Goal: Transaction & Acquisition: Purchase product/service

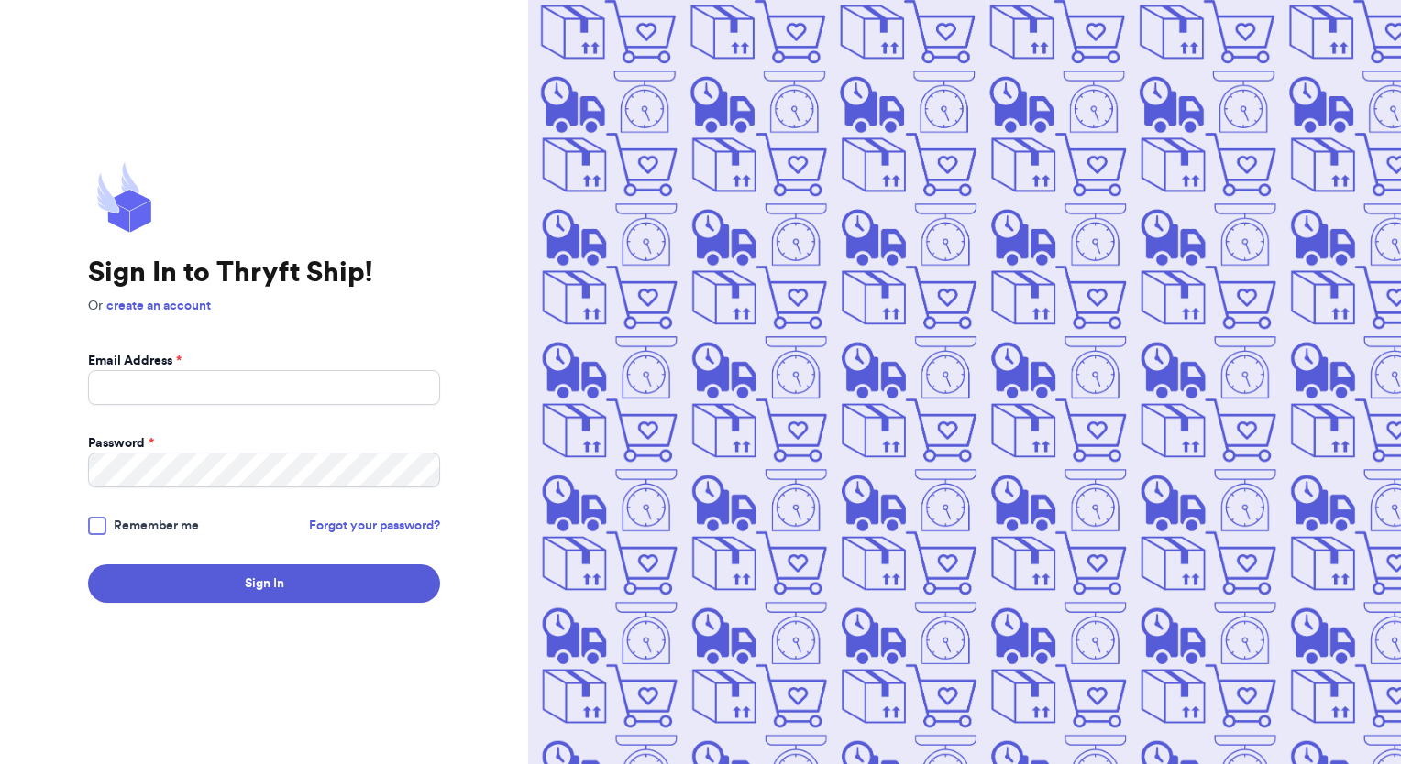
type input "[EMAIL_ADDRESS][DOMAIN_NAME]"
click at [88, 565] on button "Sign In" at bounding box center [264, 584] width 352 height 38
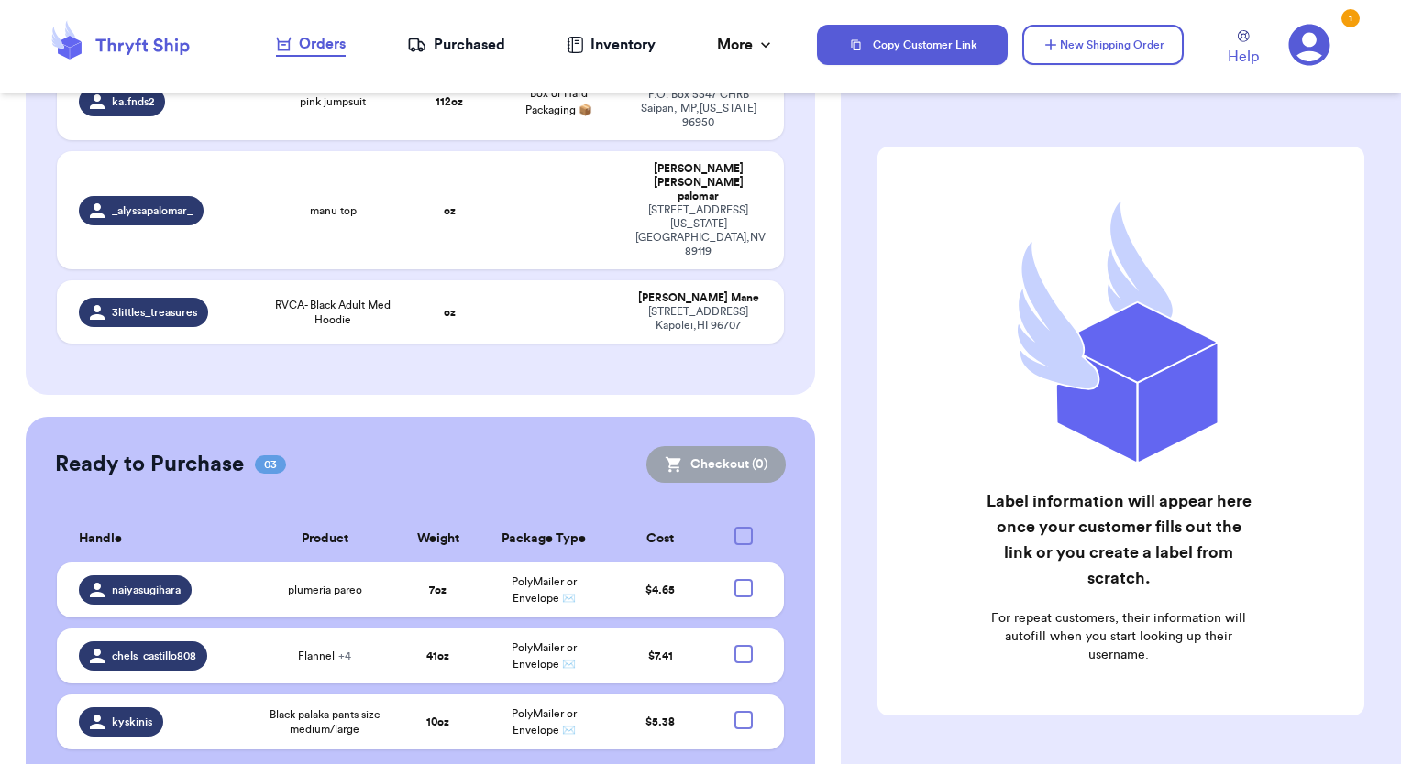
scroll to position [339, 0]
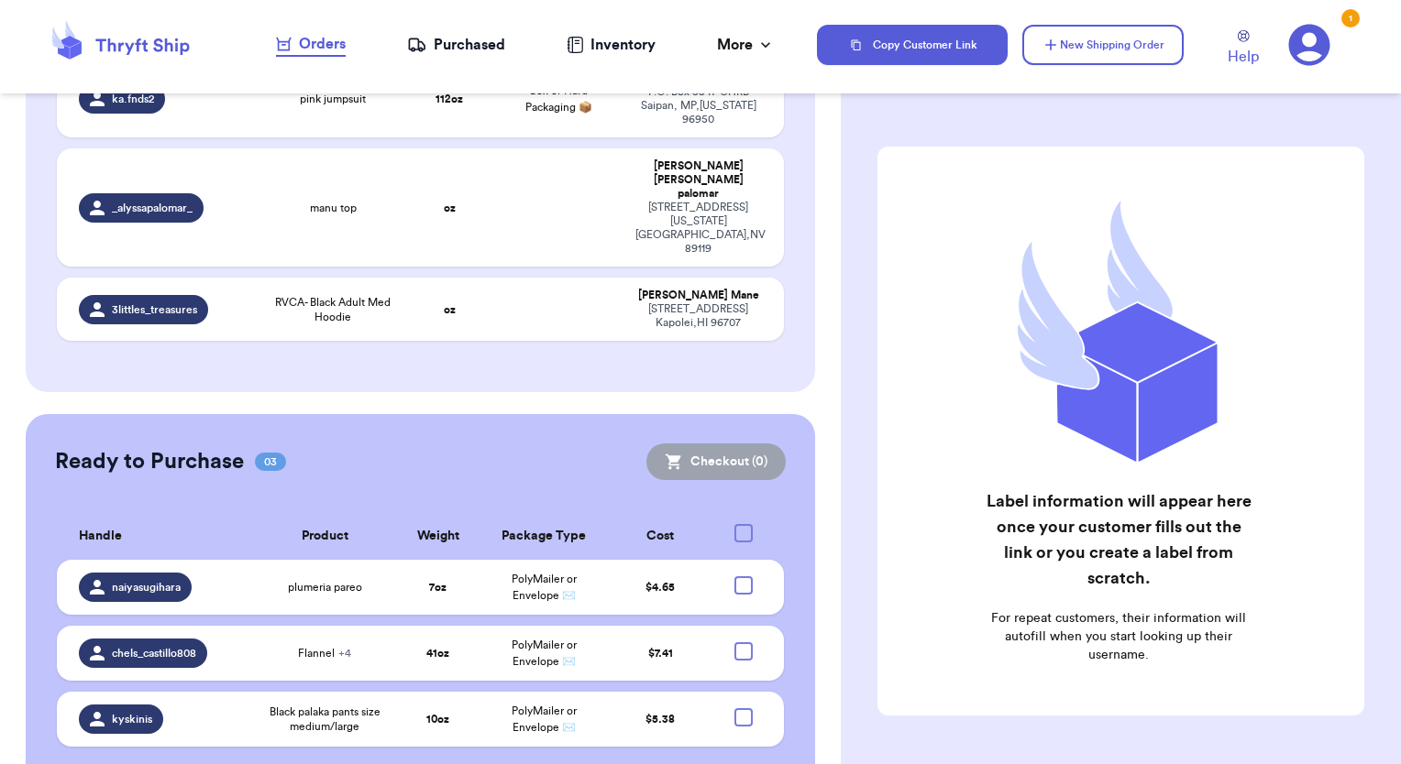
click at [734, 524] on div at bounding box center [743, 533] width 18 height 18
click at [742, 523] on input "checkbox" at bounding box center [742, 523] width 1 height 1
checkbox input "true"
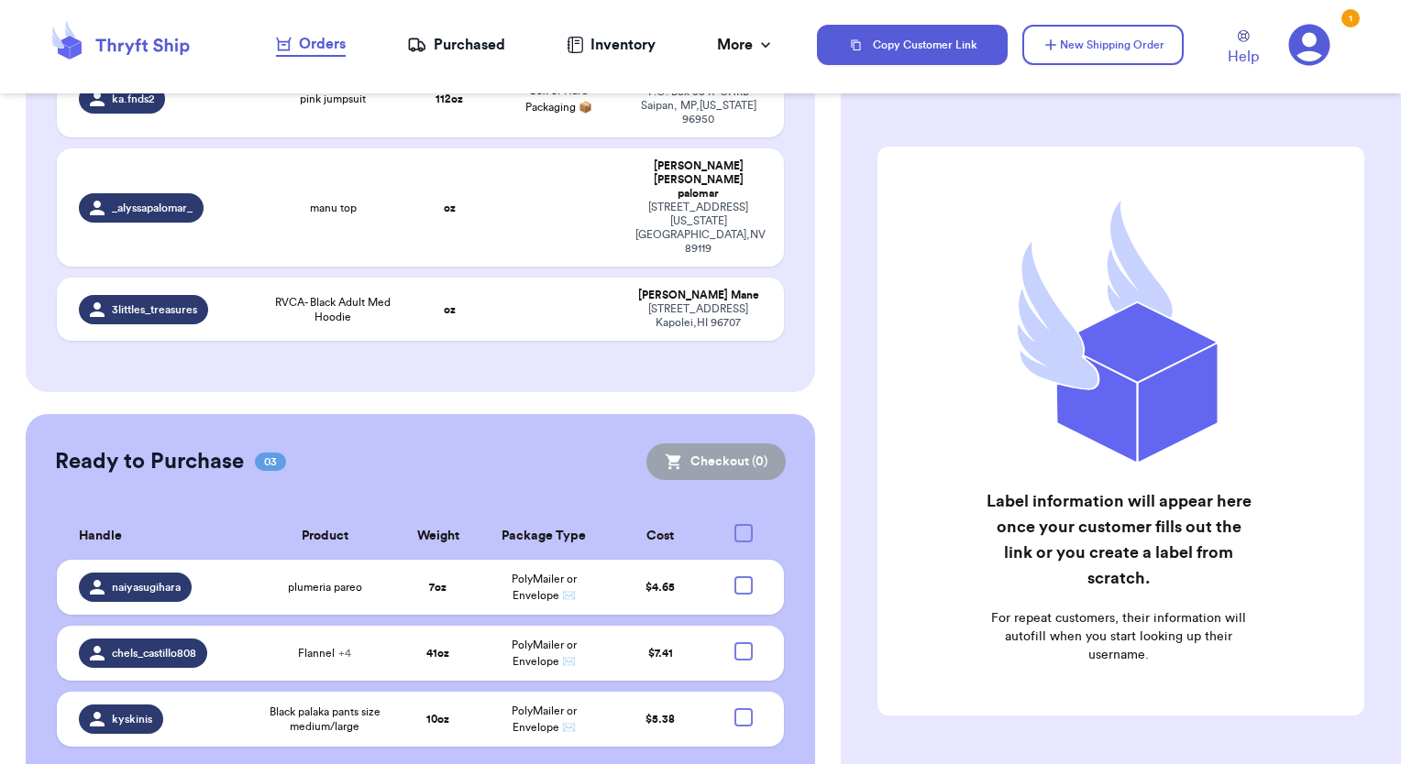
checkbox input "true"
click at [668, 453] on icon at bounding box center [674, 462] width 18 height 18
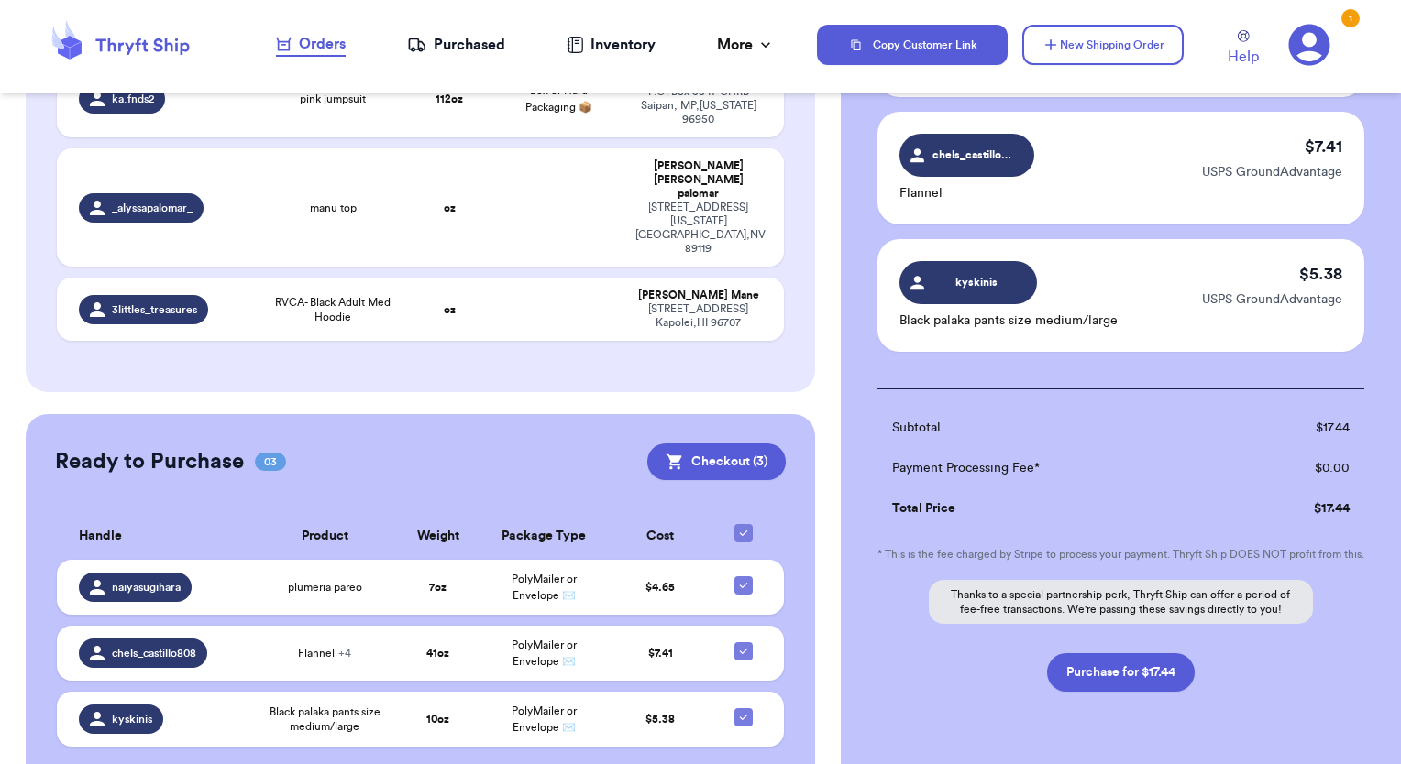
scroll to position [315, 0]
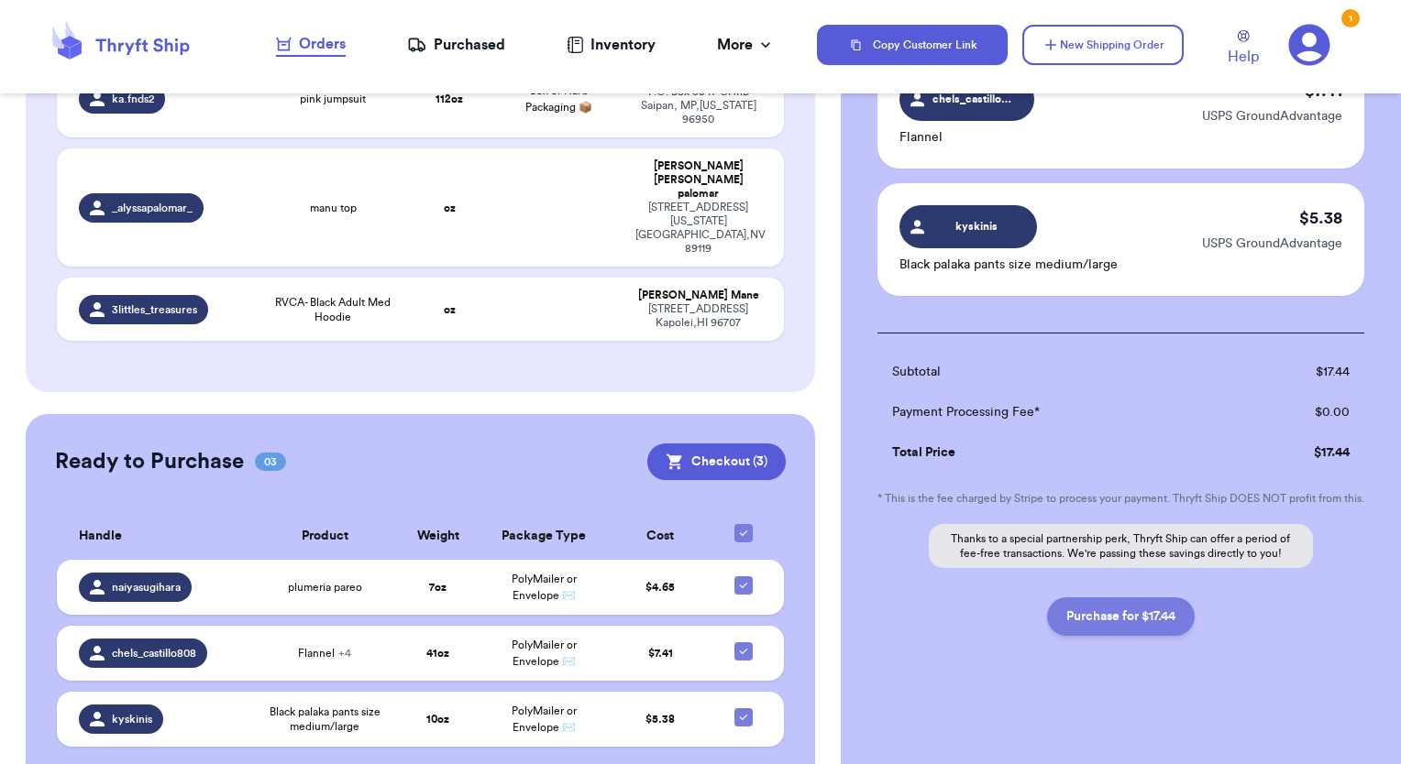
click at [1111, 612] on button "Purchase for $17.44" at bounding box center [1121, 617] width 148 height 38
checkbox input "false"
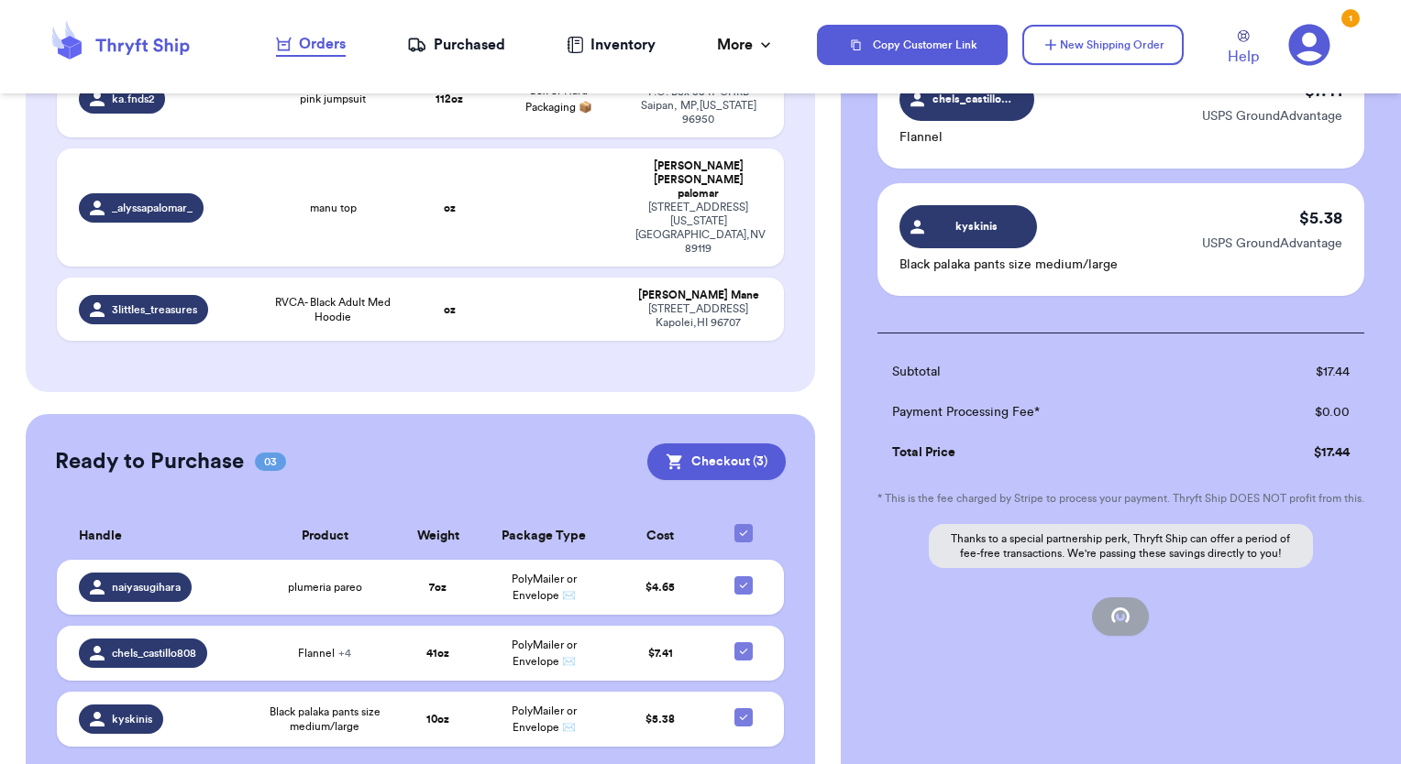
scroll to position [144, 0]
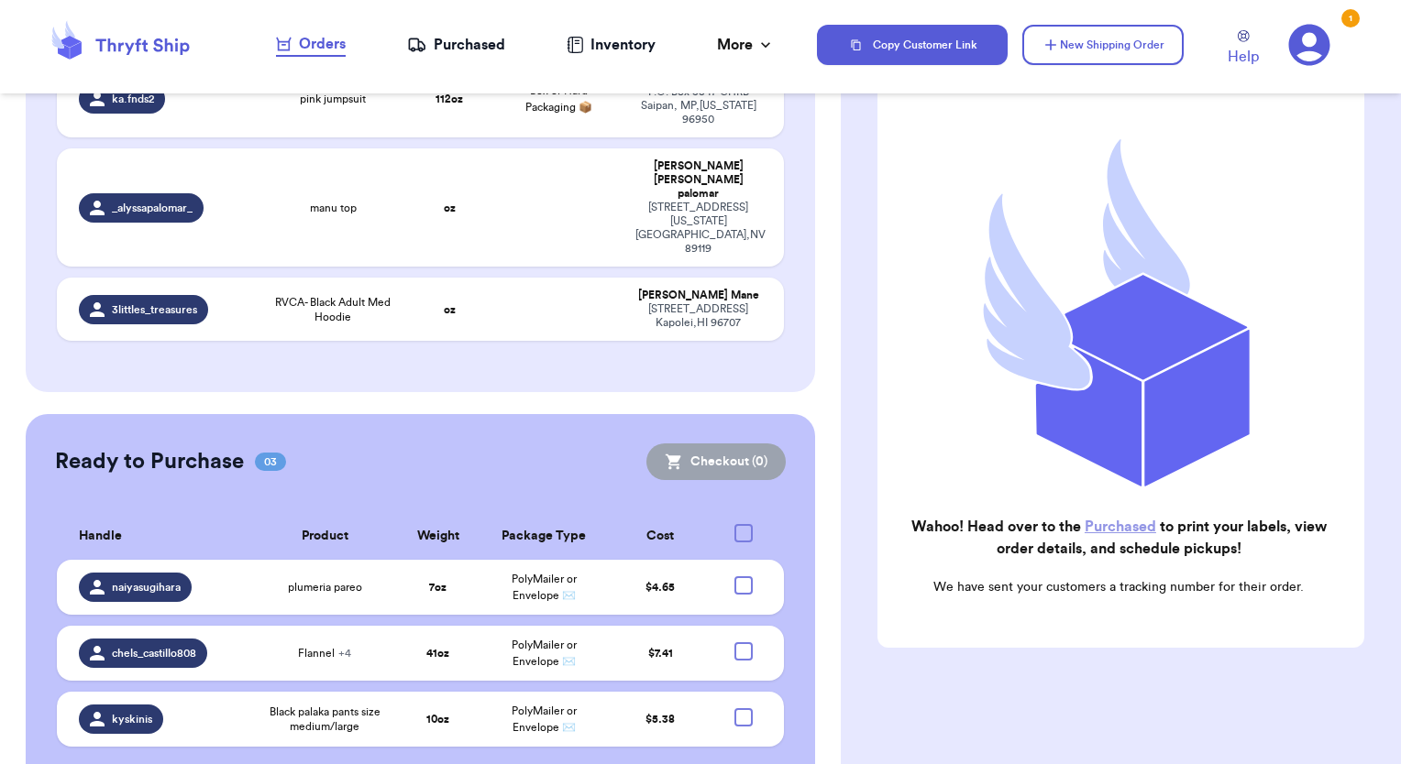
checkbox input "true"
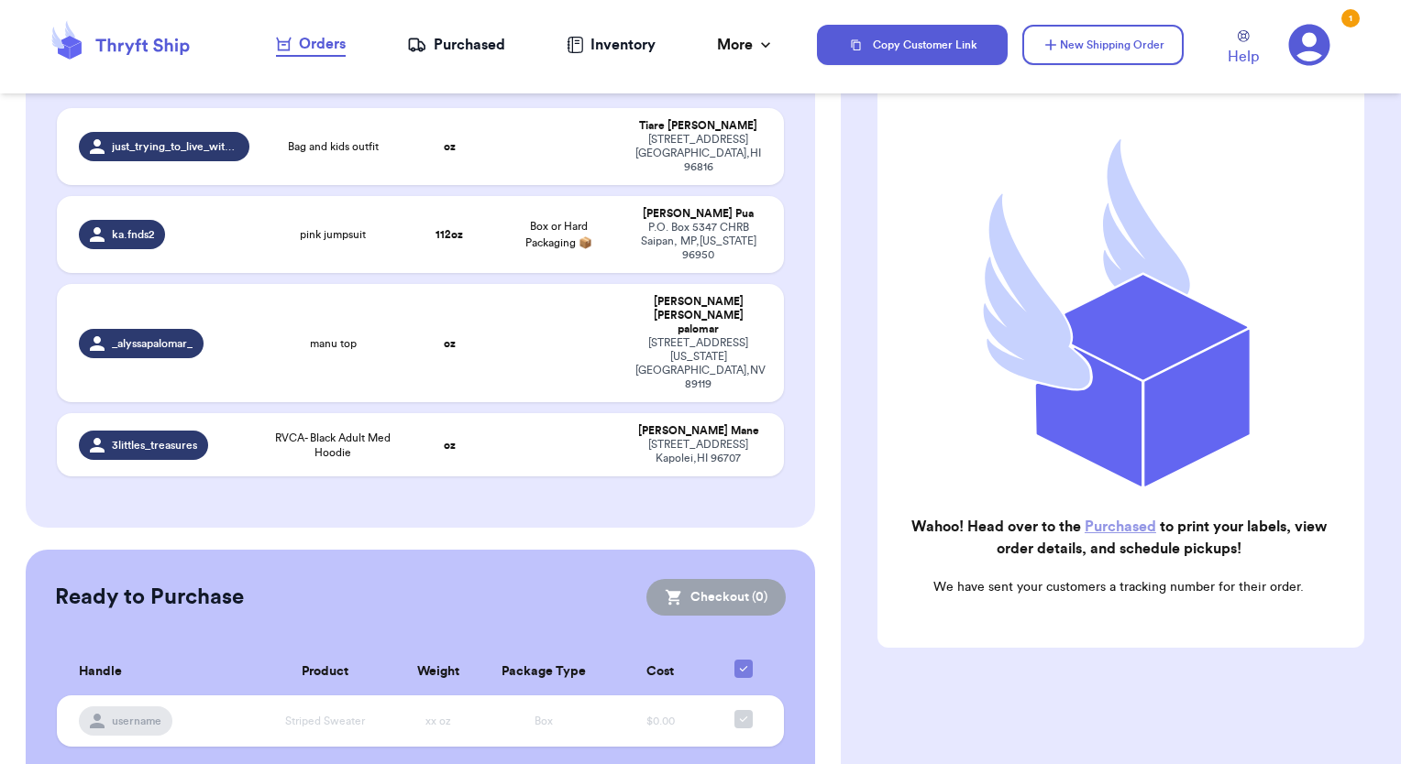
click at [1115, 520] on link "Purchased" at bounding box center [1119, 527] width 71 height 15
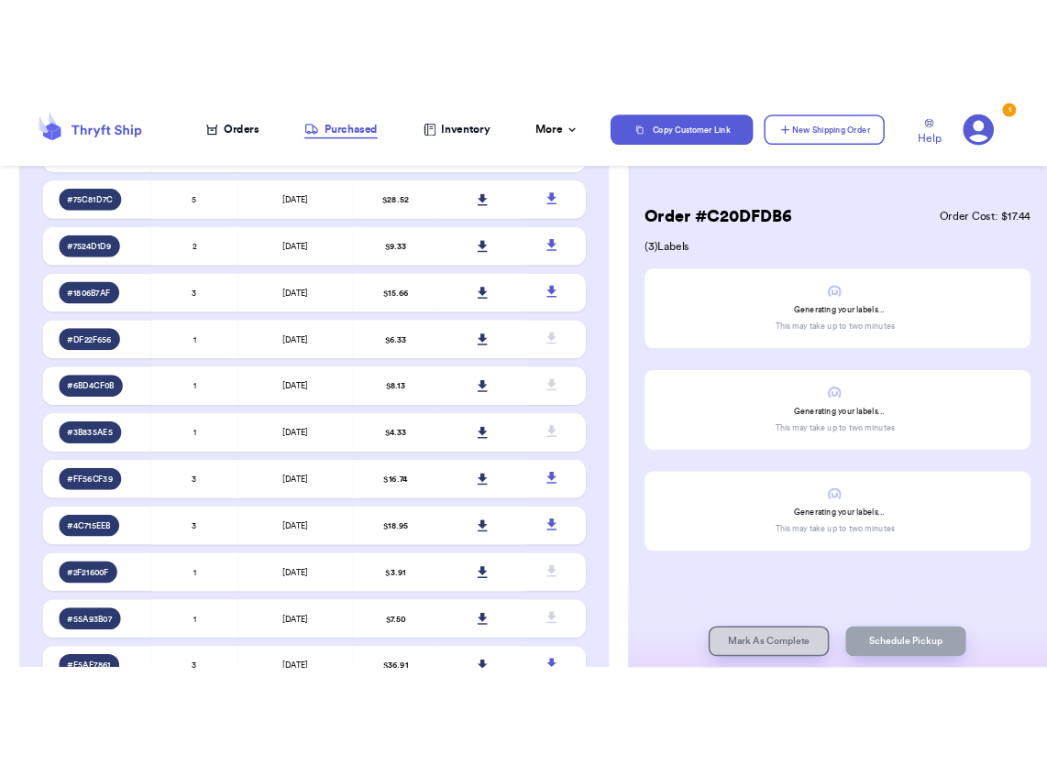
scroll to position [644, 0]
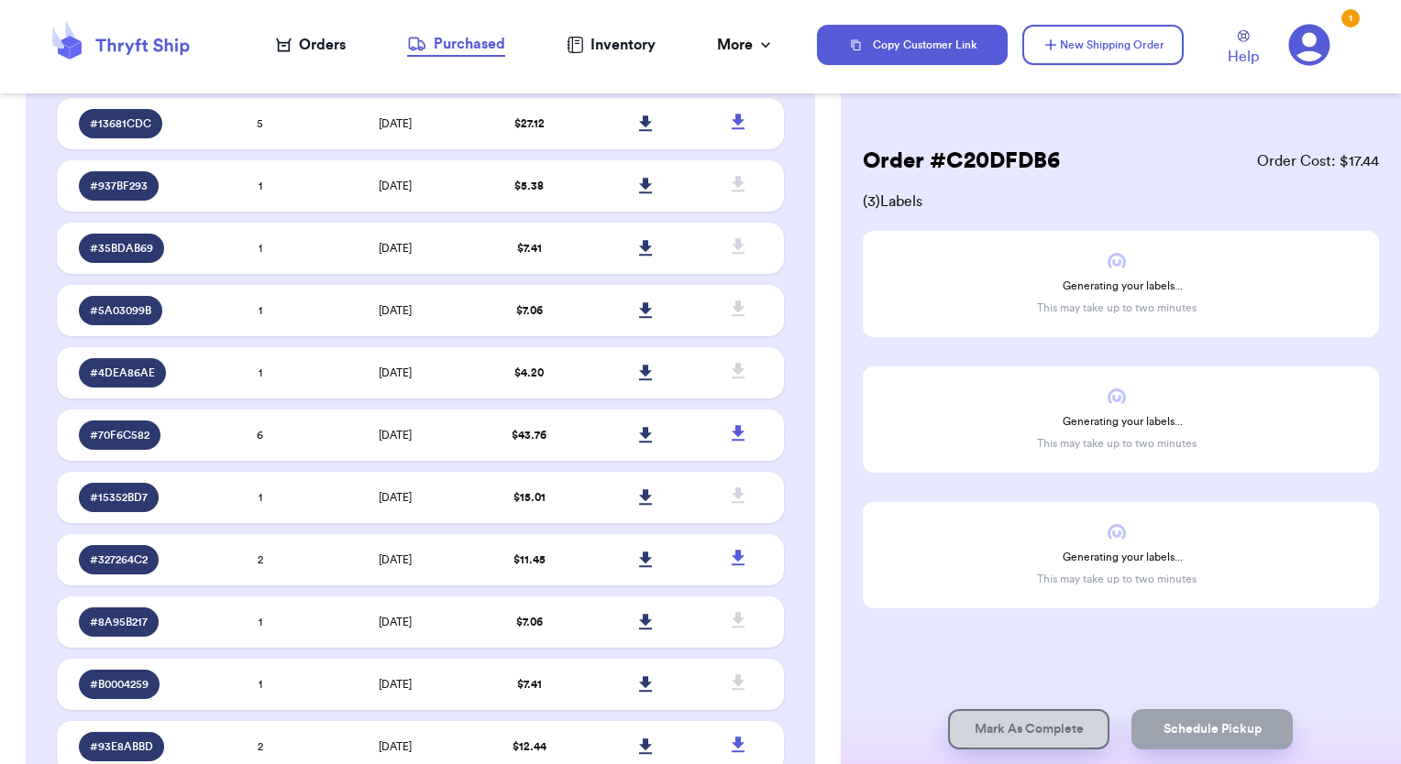
click at [323, 38] on div "Orders" at bounding box center [311, 45] width 70 height 22
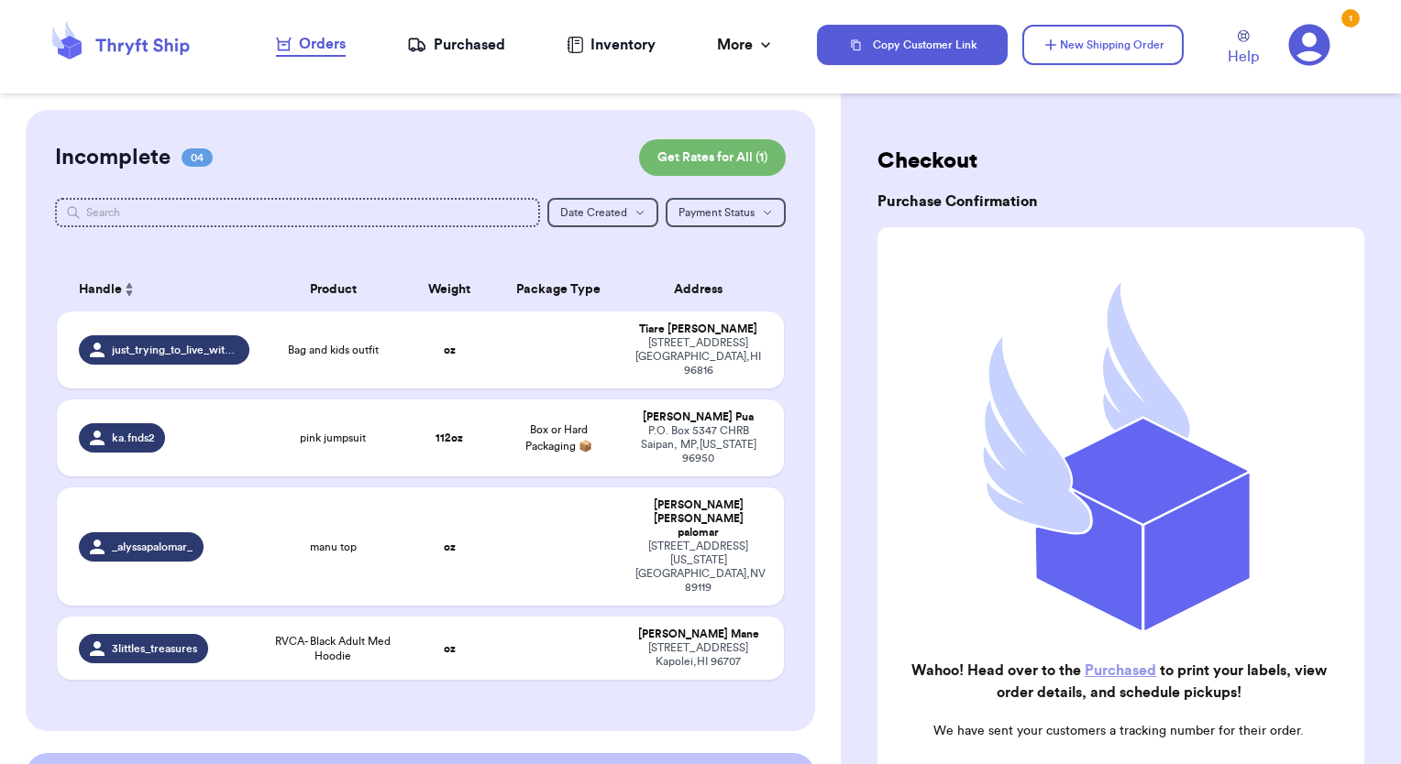
click at [1118, 664] on link "Purchased" at bounding box center [1119, 671] width 71 height 15
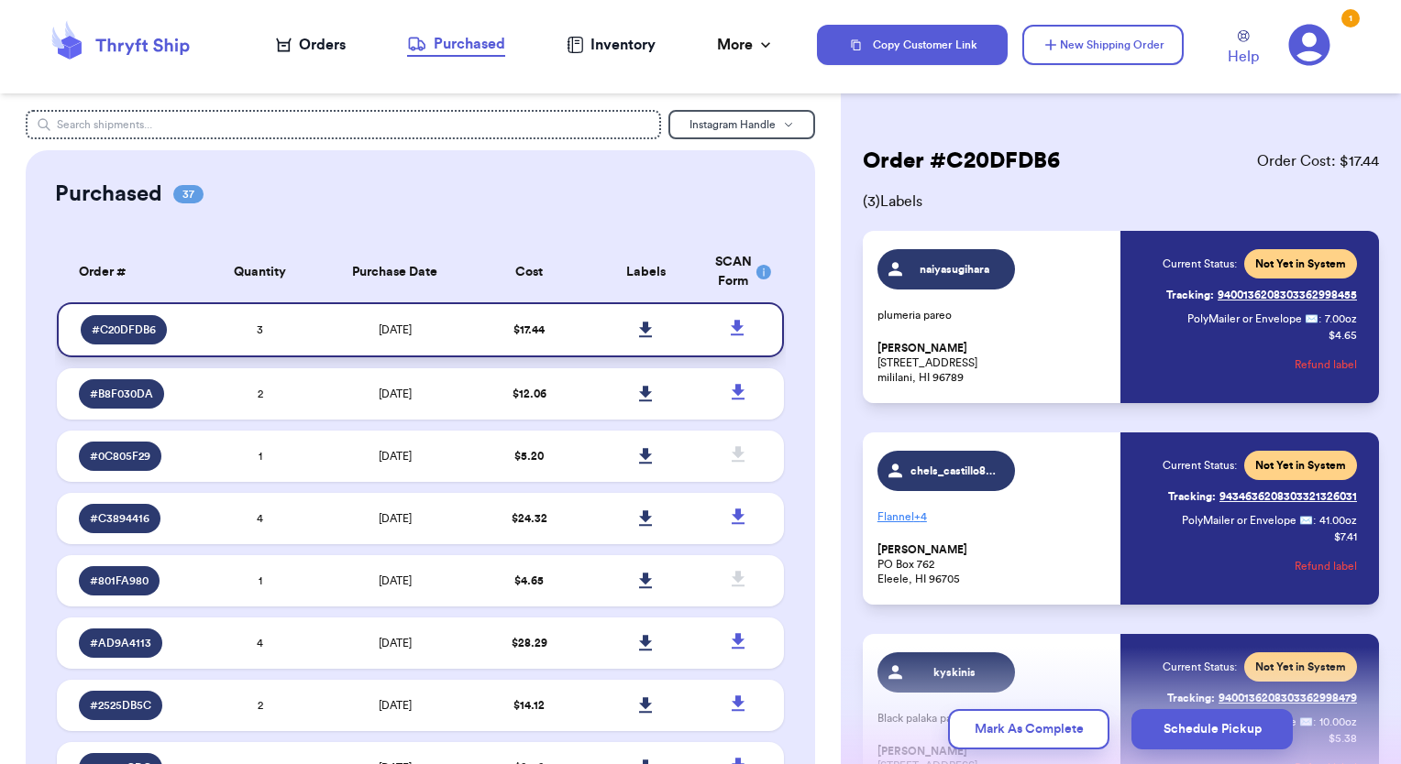
click at [639, 324] on icon at bounding box center [645, 330] width 13 height 16
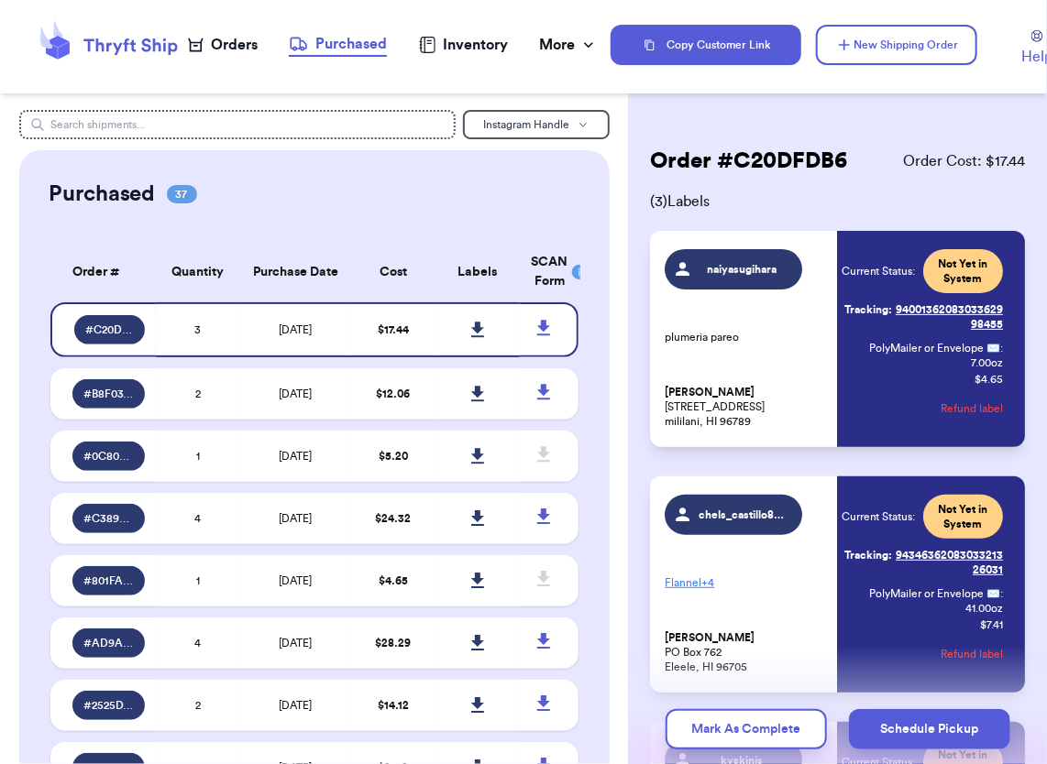
scroll to position [320, 0]
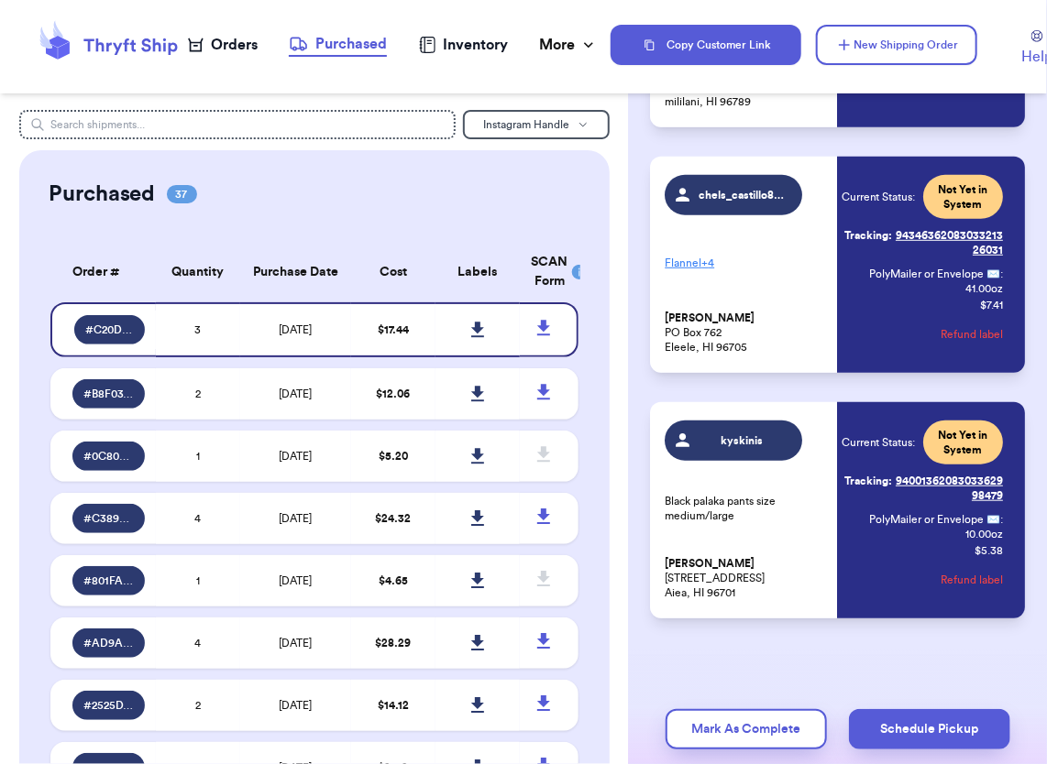
click at [235, 44] on div "Orders" at bounding box center [223, 45] width 70 height 22
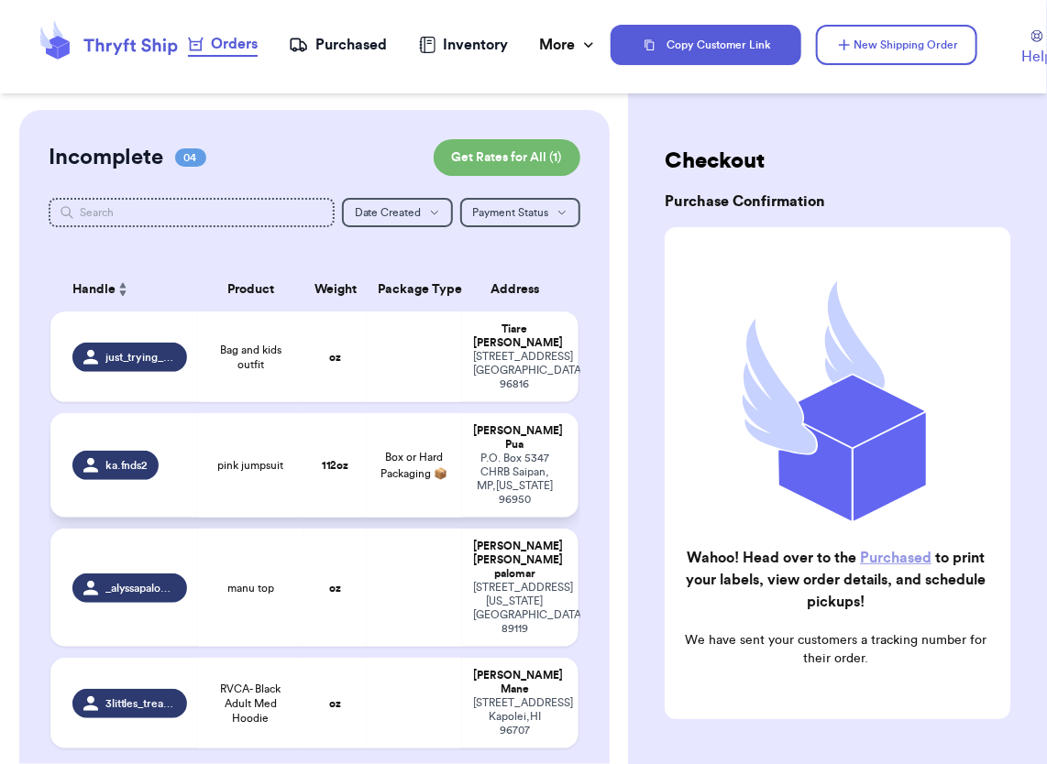
click at [114, 458] on span "ka.fnds2" at bounding box center [126, 465] width 42 height 15
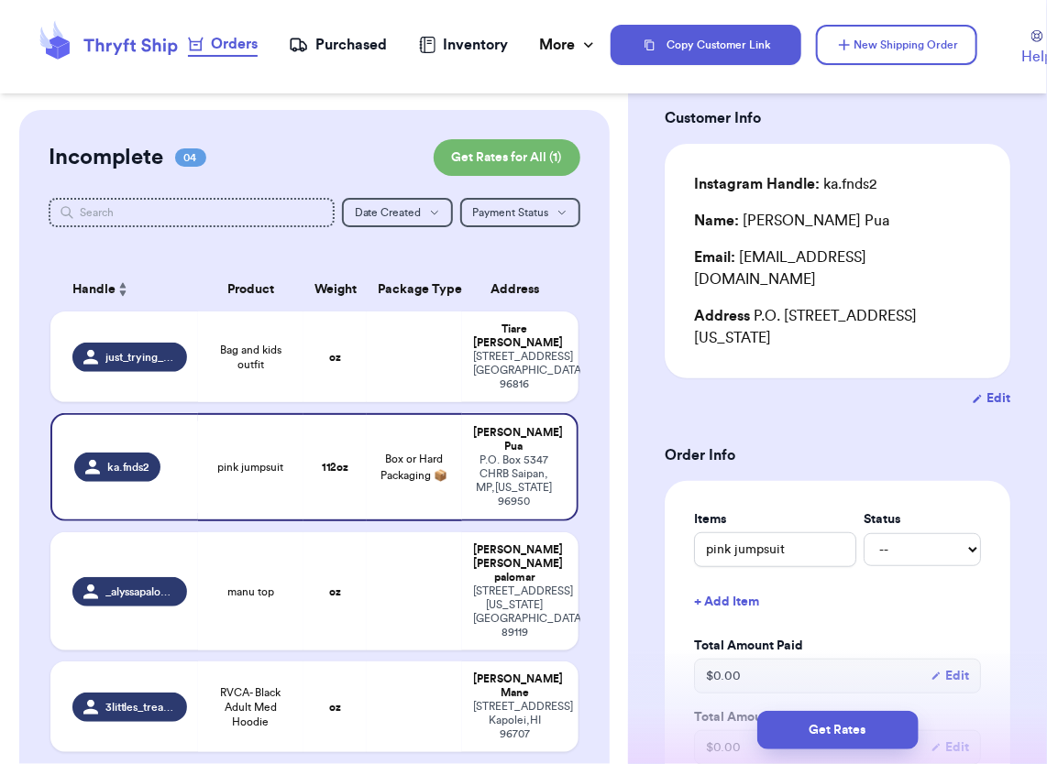
scroll to position [550, 0]
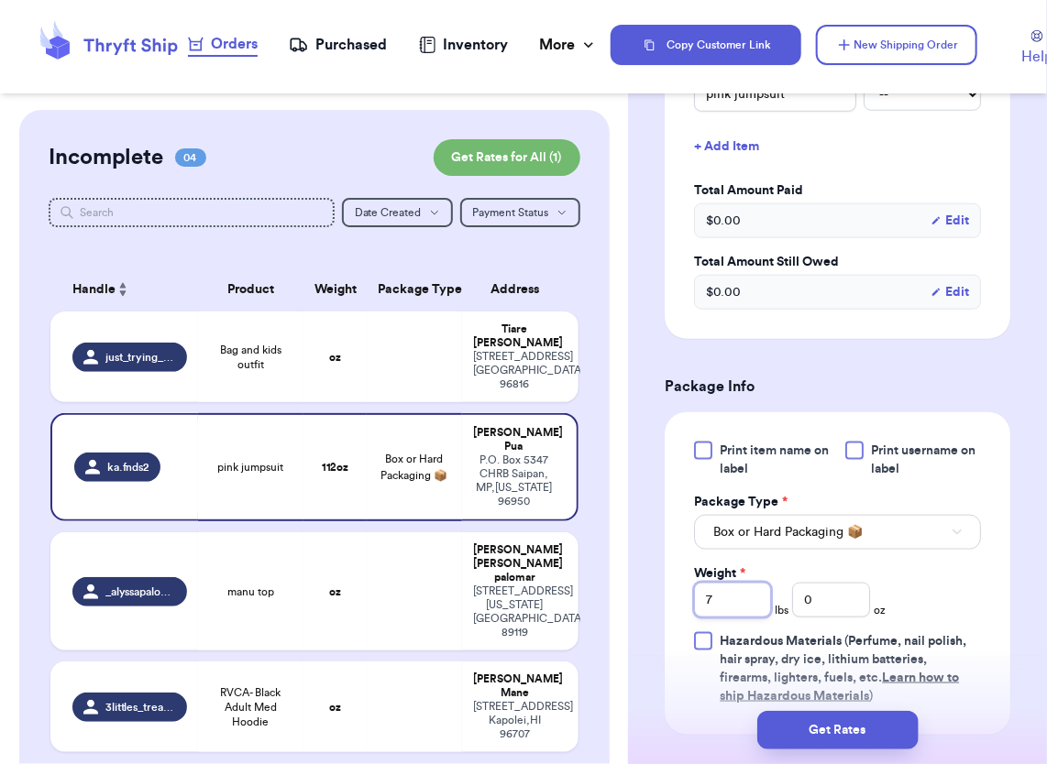
drag, startPoint x: 745, startPoint y: 577, endPoint x: 646, endPoint y: 574, distance: 99.1
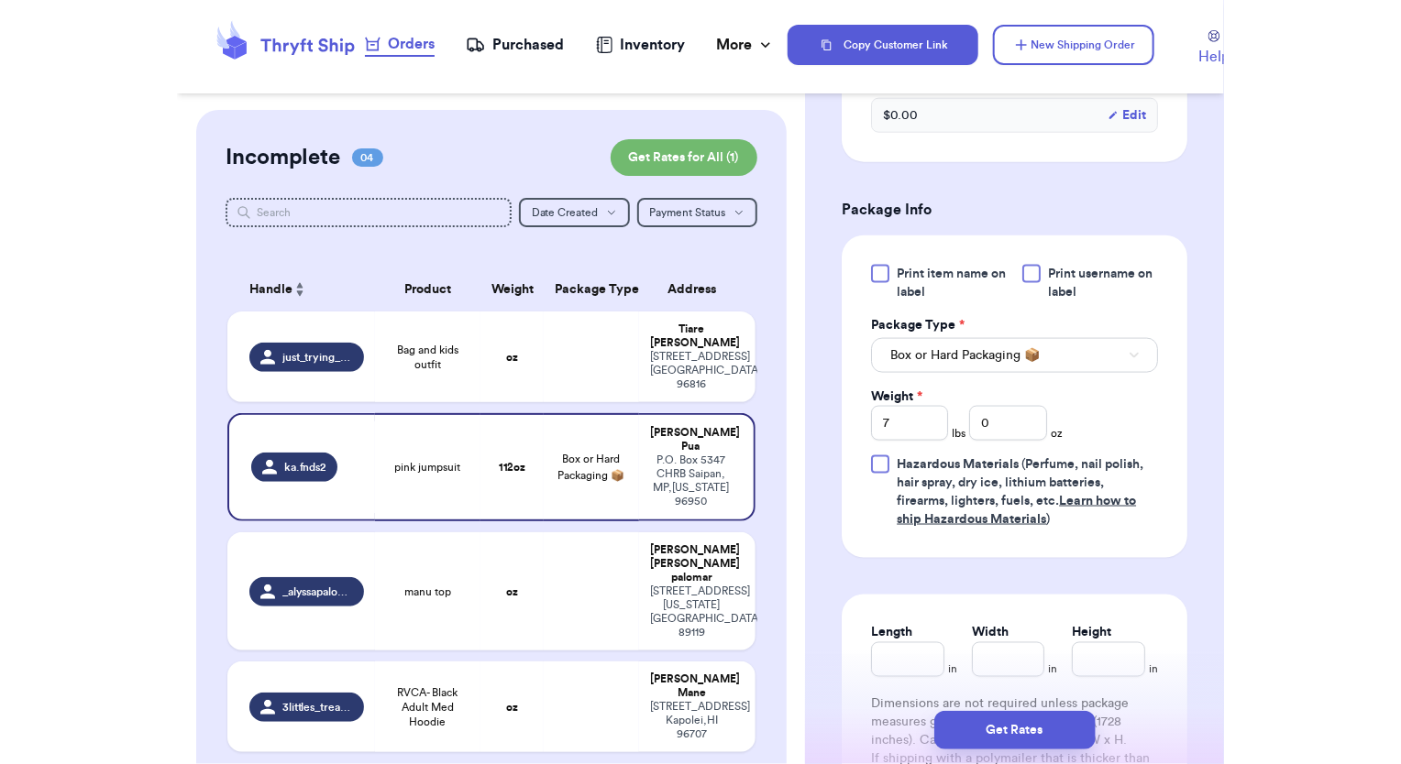
scroll to position [825, 0]
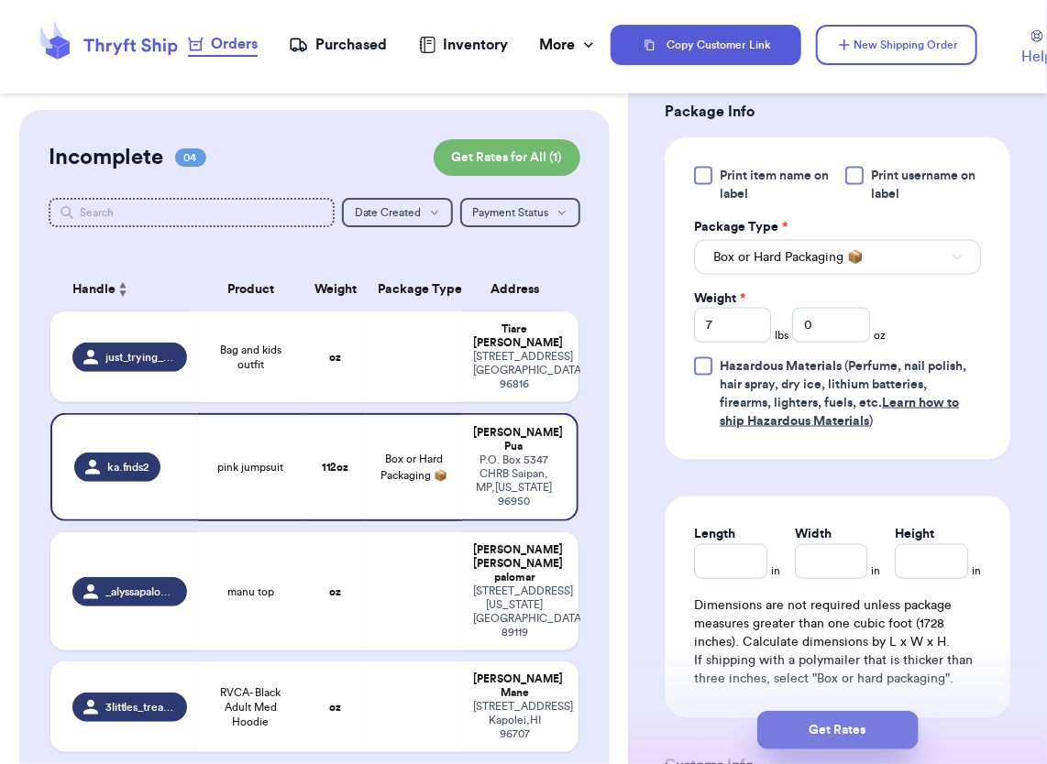
click at [841, 742] on button "Get Rates" at bounding box center [837, 730] width 161 height 38
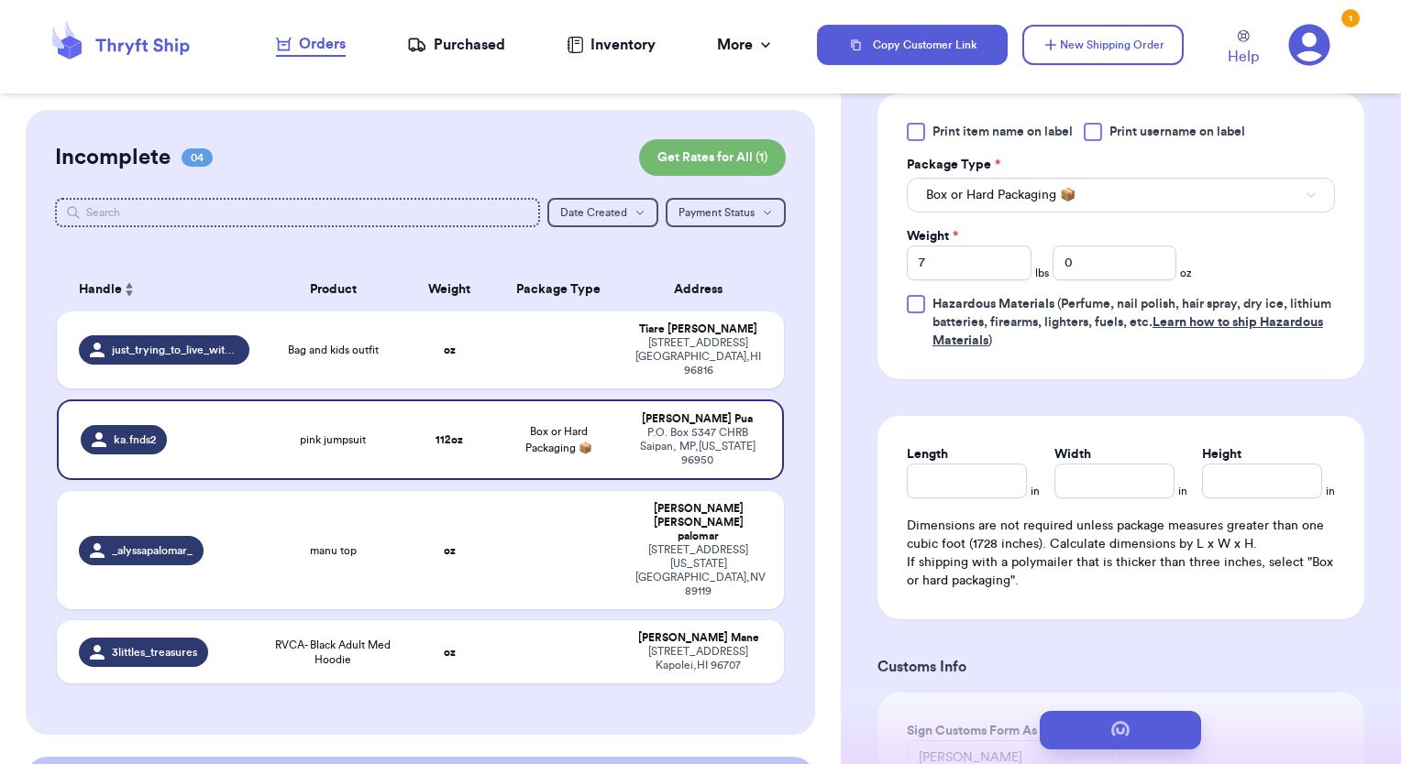
scroll to position [0, 0]
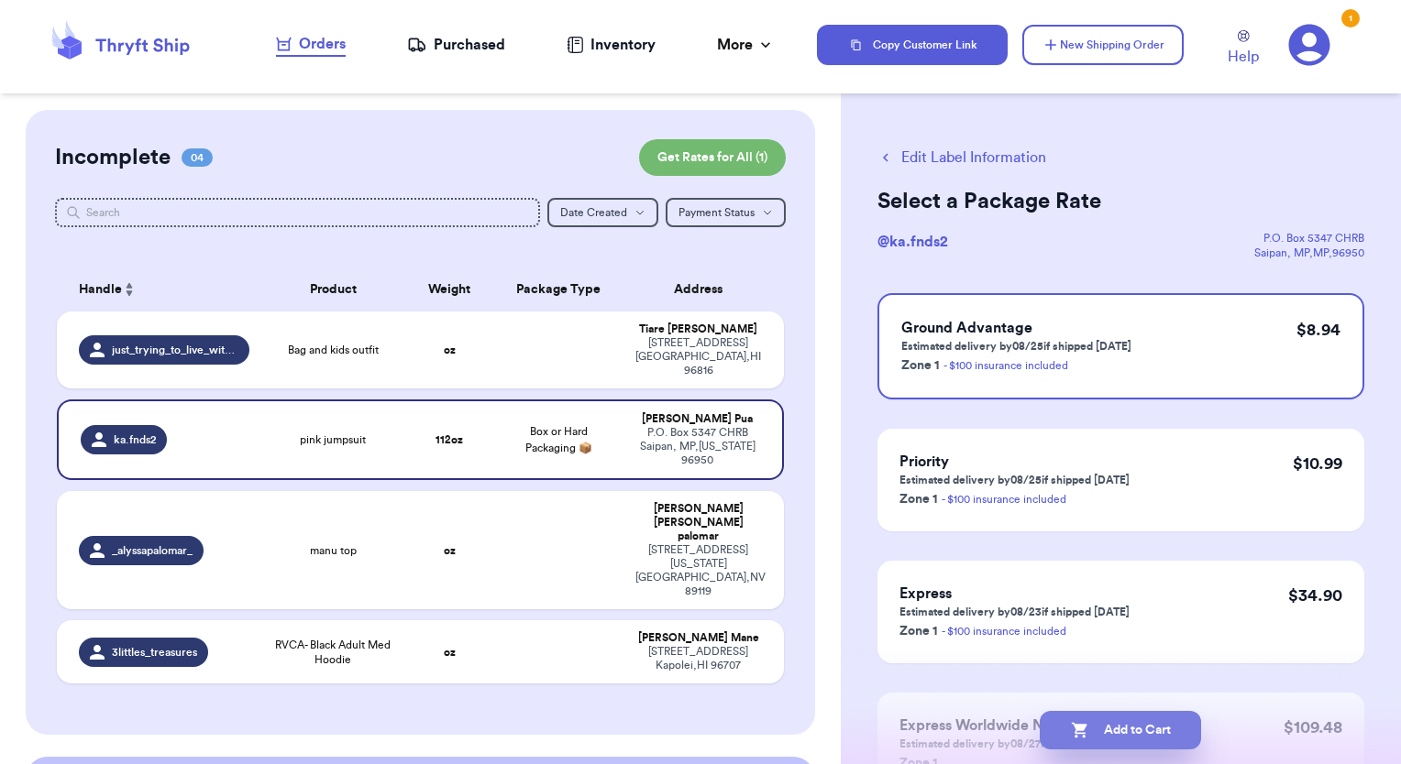
click at [1118, 730] on button "Add to Cart" at bounding box center [1119, 730] width 161 height 38
checkbox input "true"
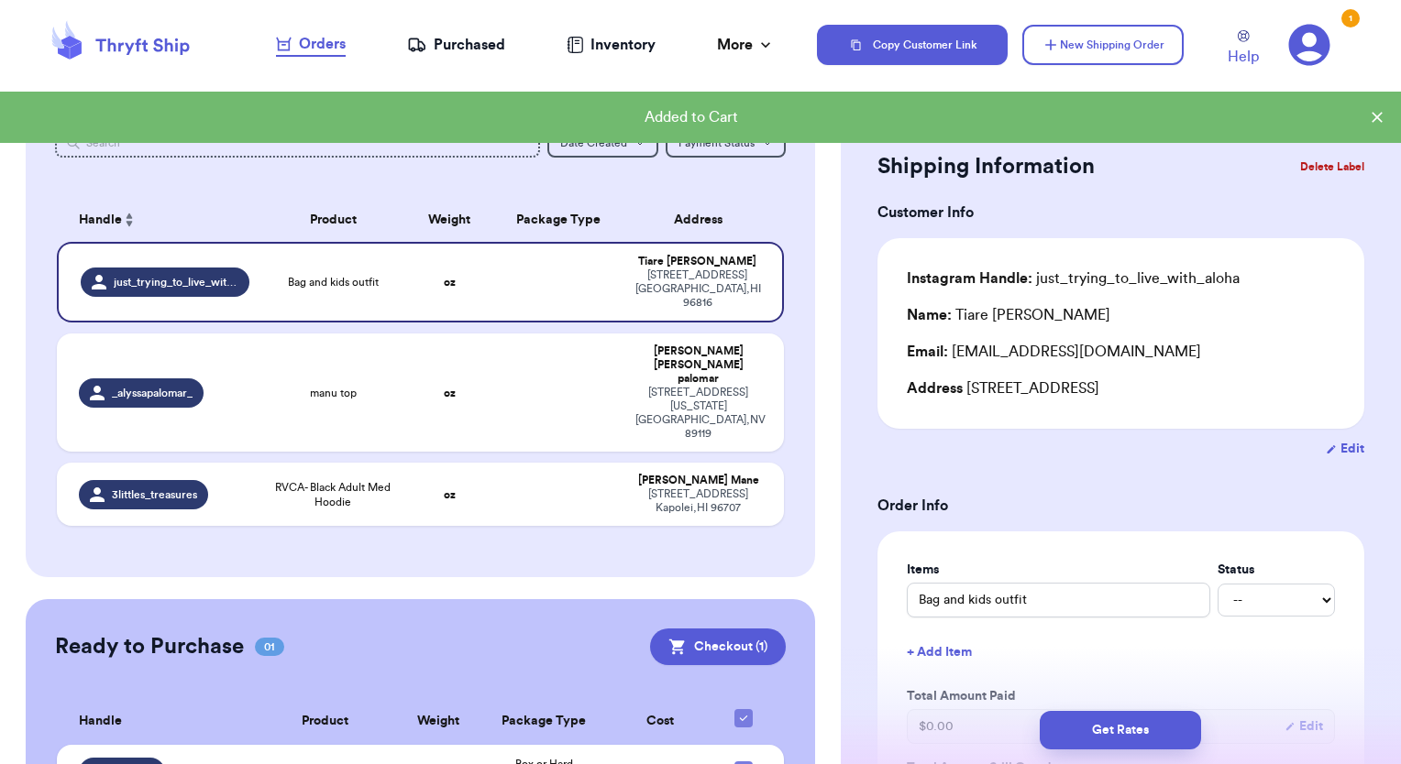
scroll to position [122, 0]
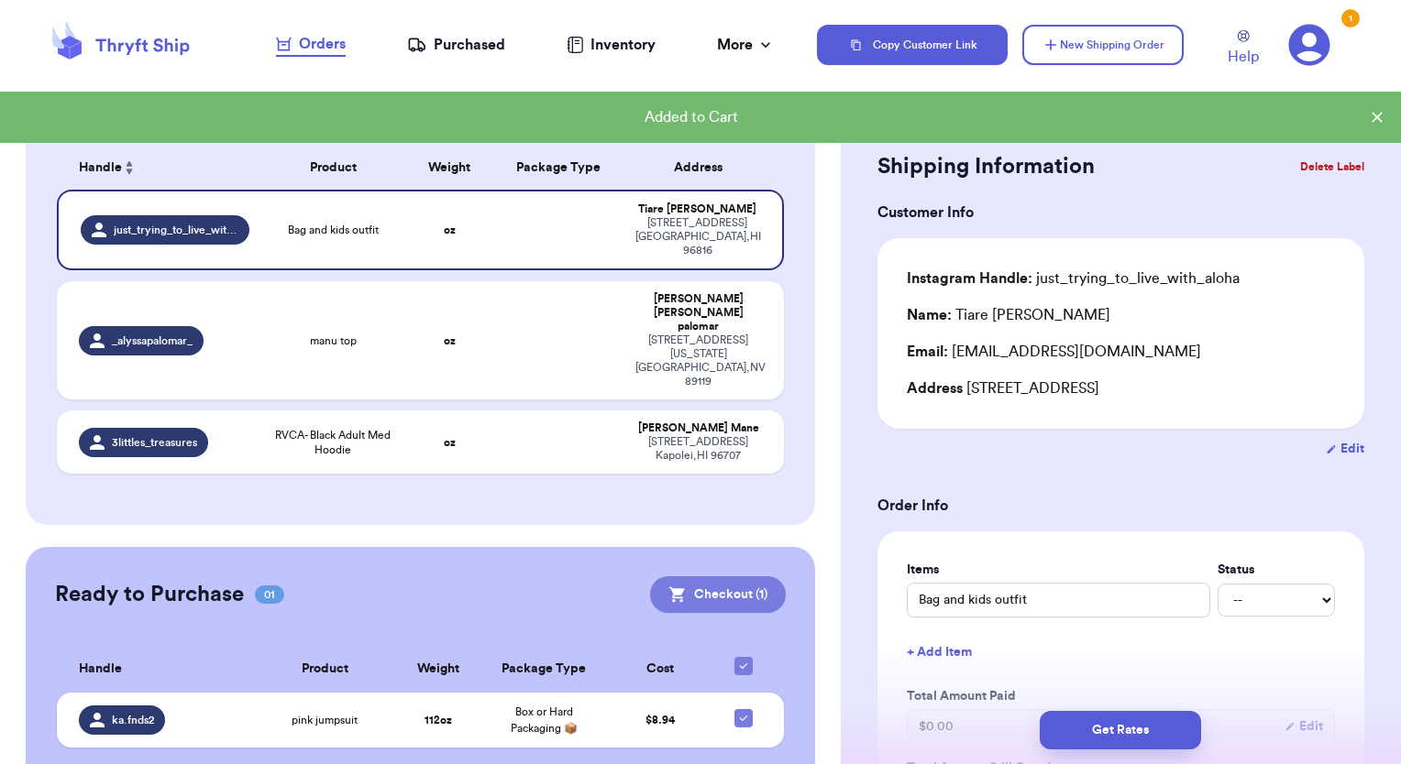
click at [693, 577] on button "Checkout ( 1 )" at bounding box center [718, 595] width 136 height 37
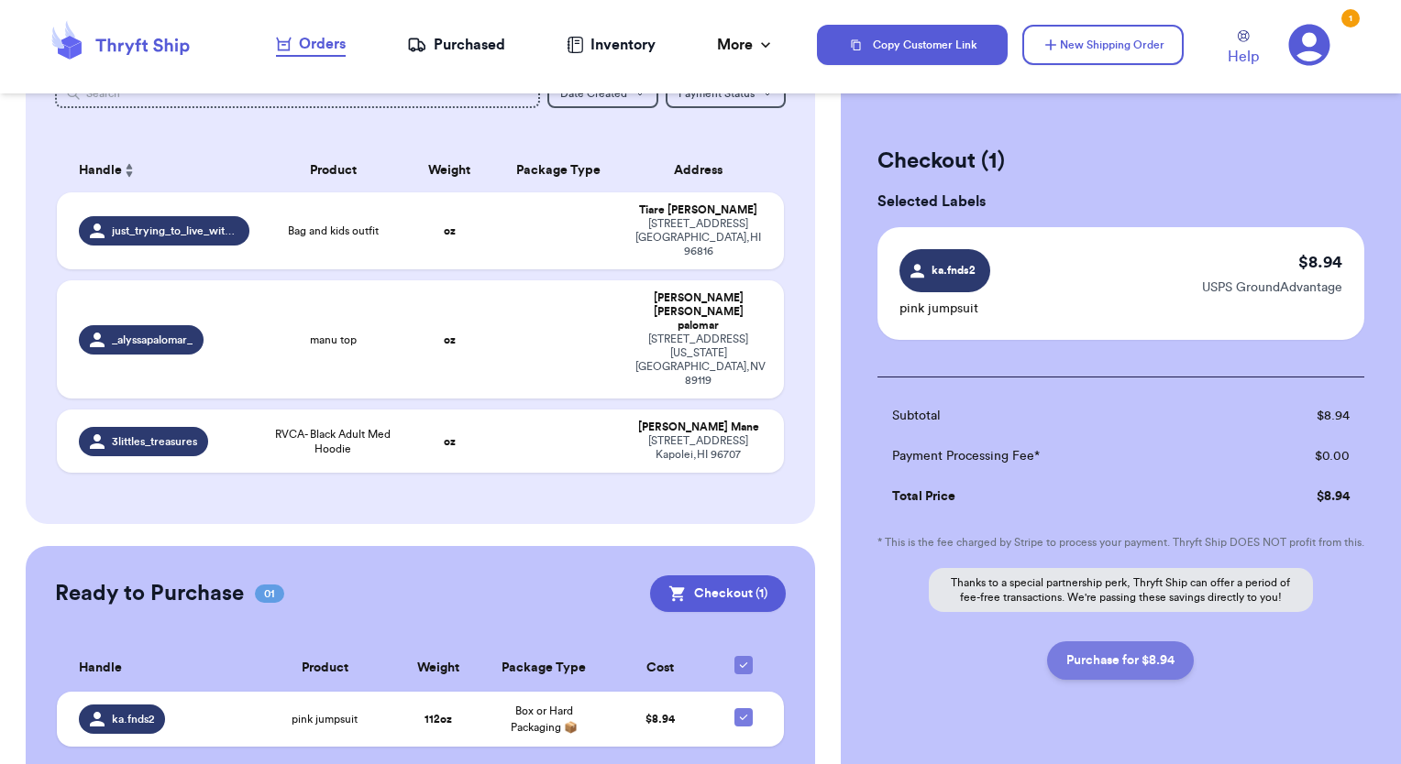
click at [1122, 679] on button "Purchase for $8.94" at bounding box center [1120, 661] width 147 height 38
checkbox input "false"
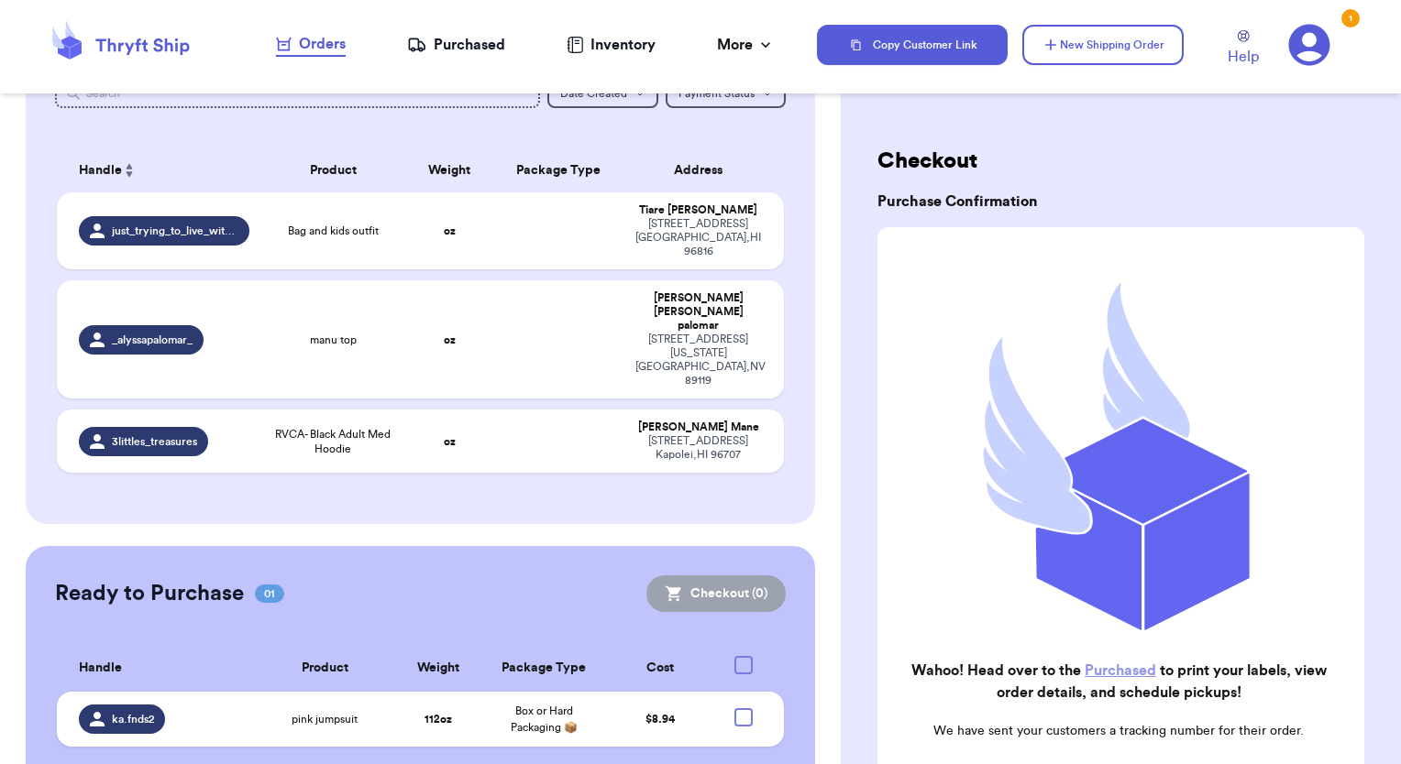
checkbox input "true"
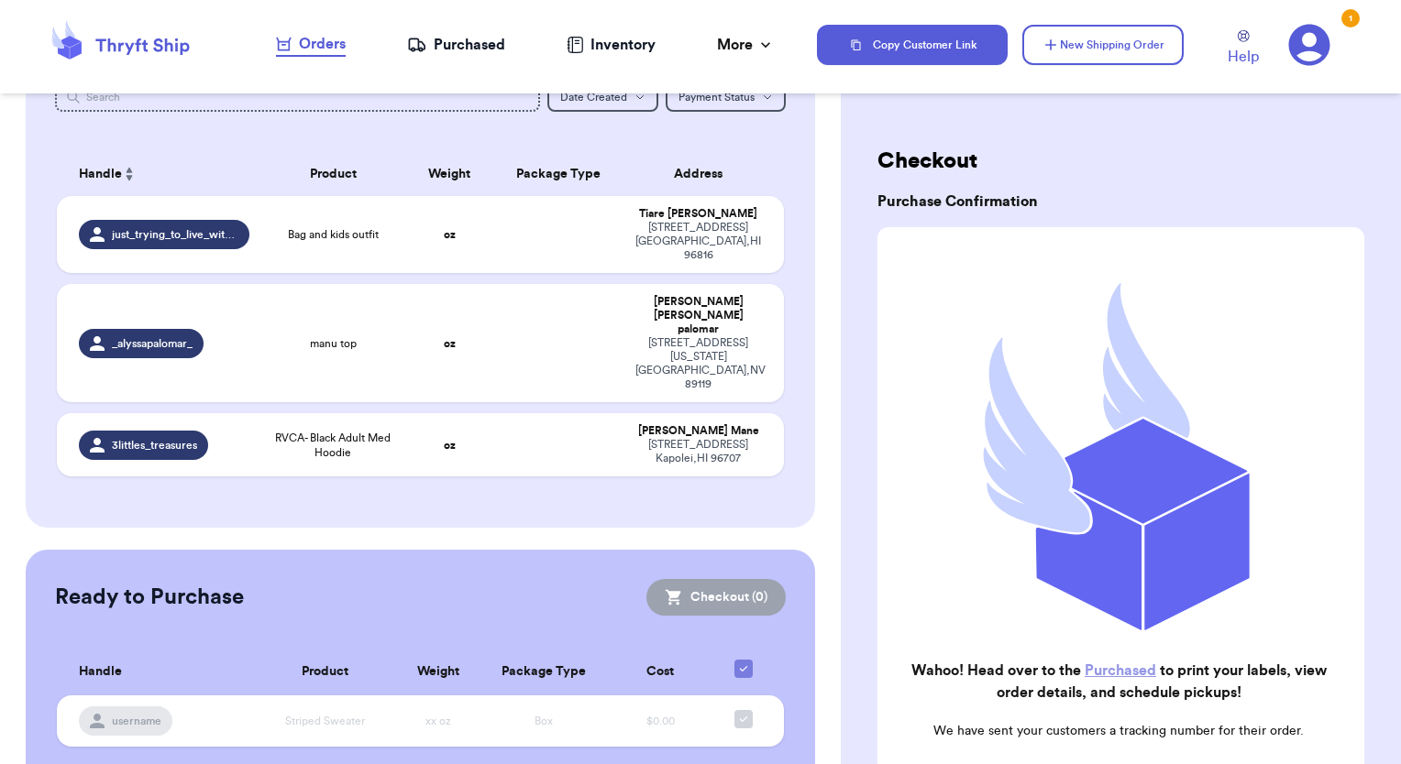
click at [1131, 664] on link "Purchased" at bounding box center [1119, 671] width 71 height 15
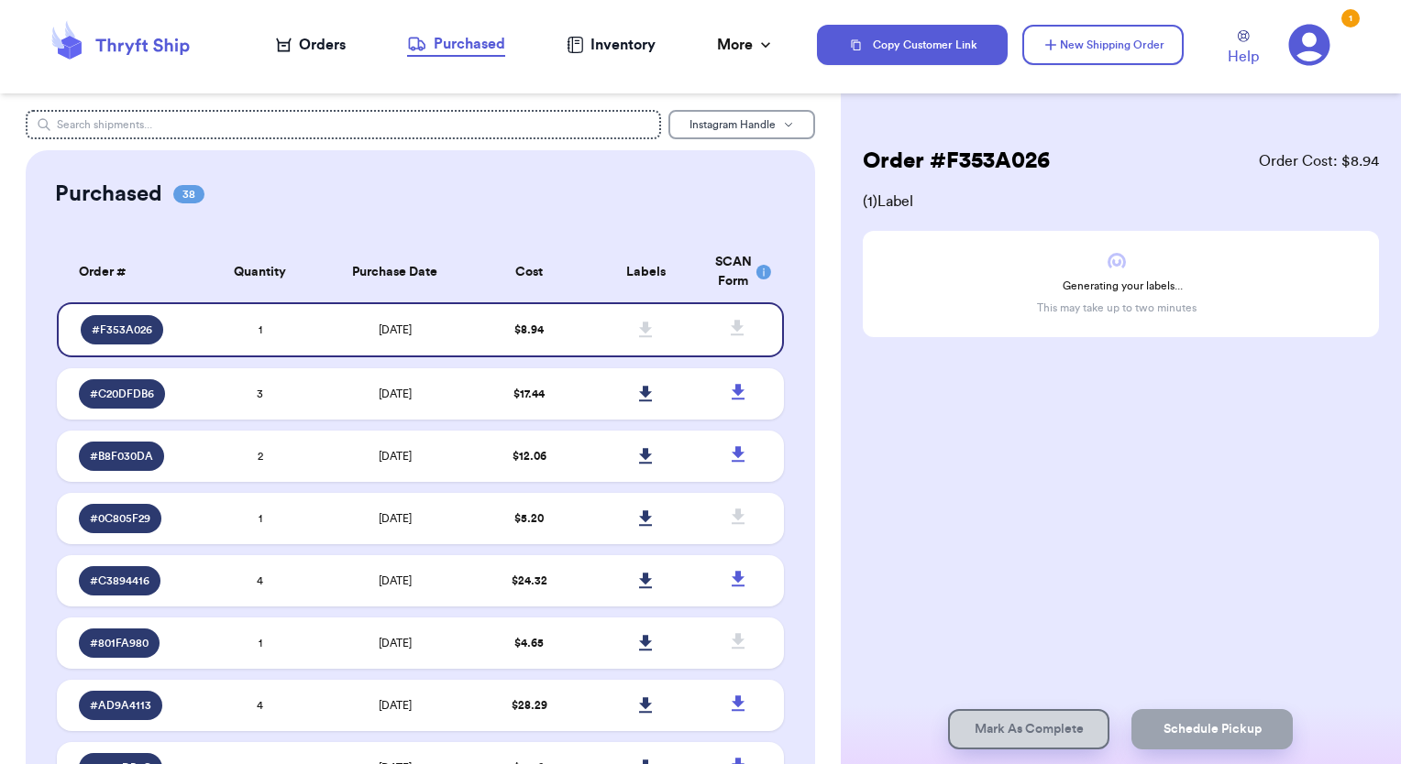
click at [784, 126] on button "Instagram Handle" at bounding box center [741, 124] width 147 height 29
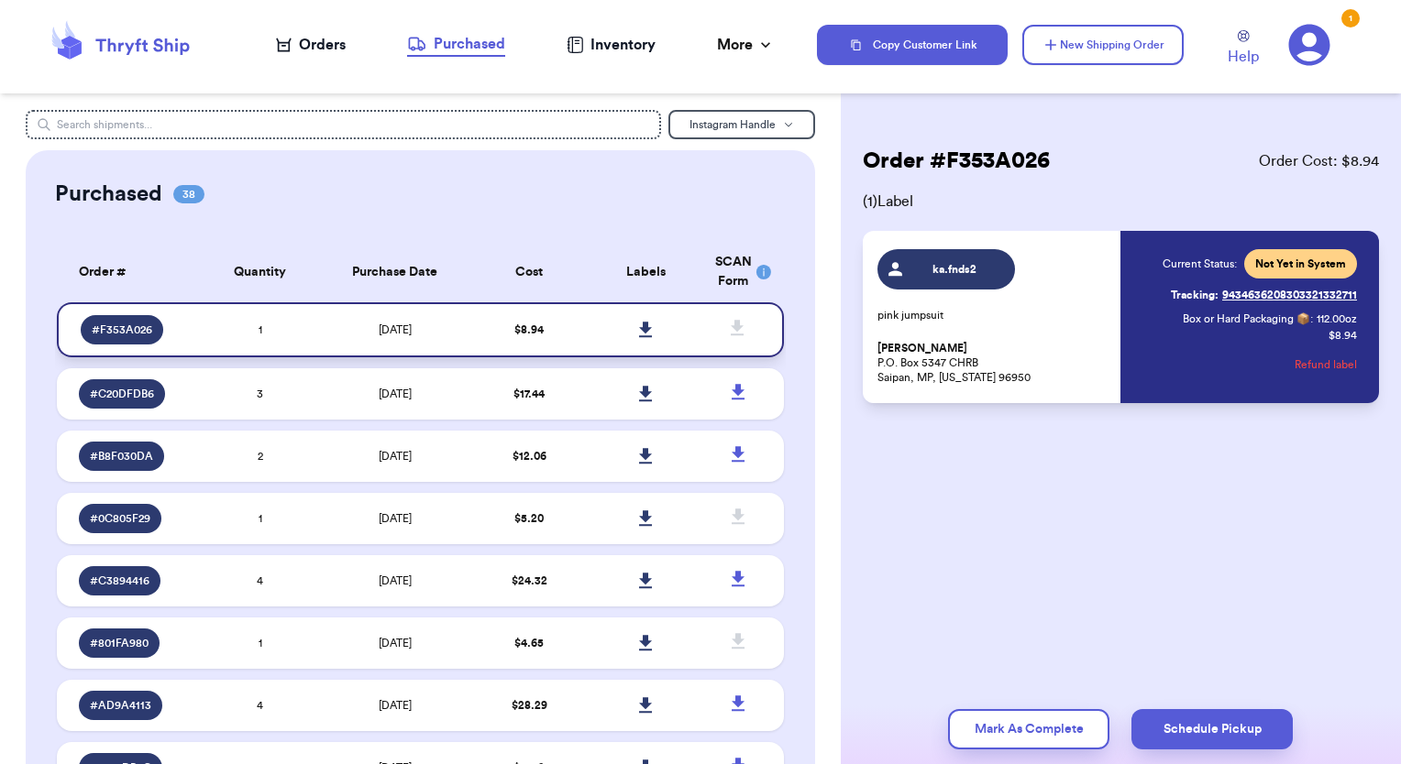
click at [639, 331] on icon at bounding box center [645, 330] width 13 height 16
